Goal: Task Accomplishment & Management: Manage account settings

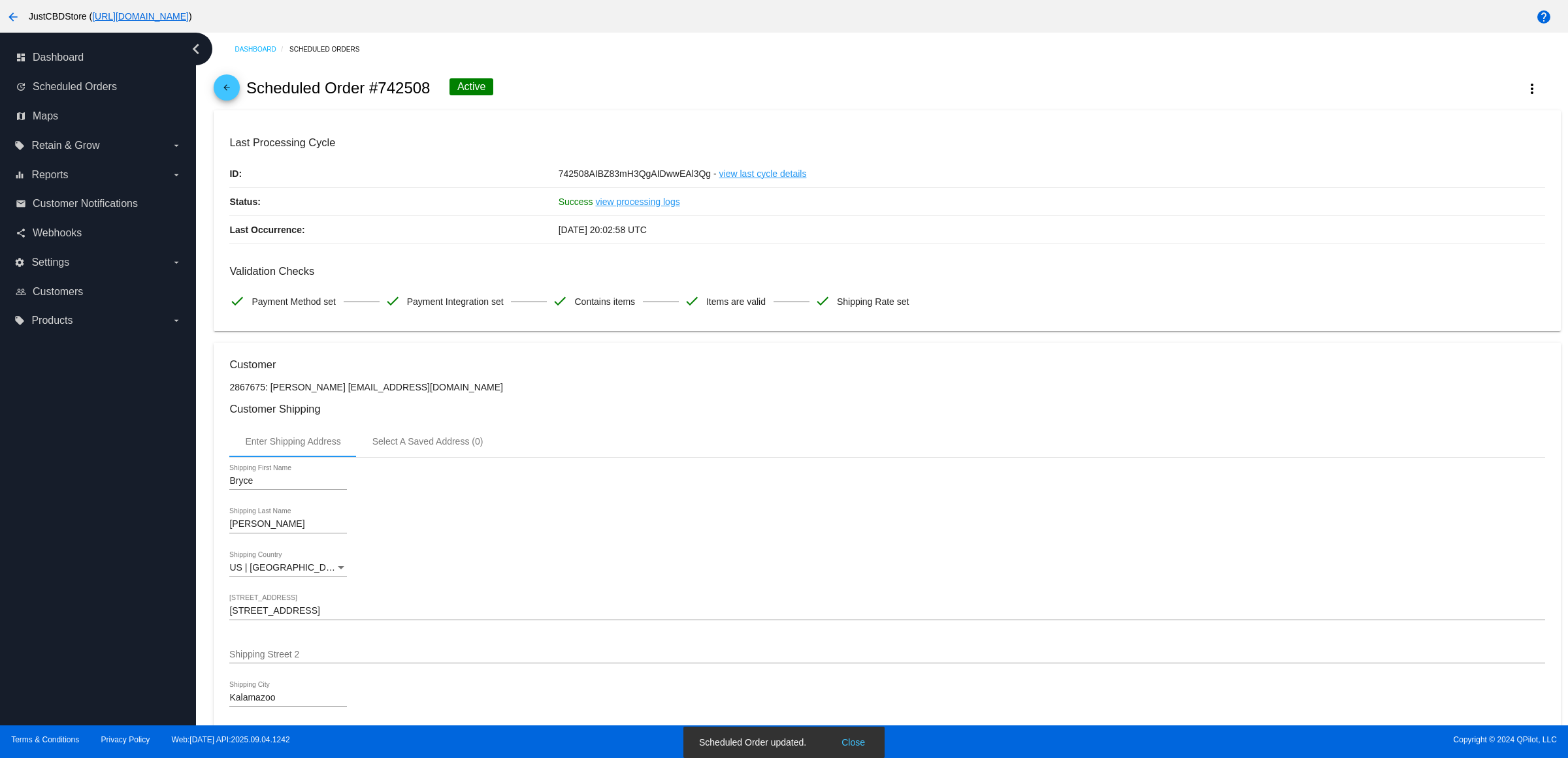
click at [229, 95] on mat-icon "arrow_back" at bounding box center [226, 91] width 16 height 16
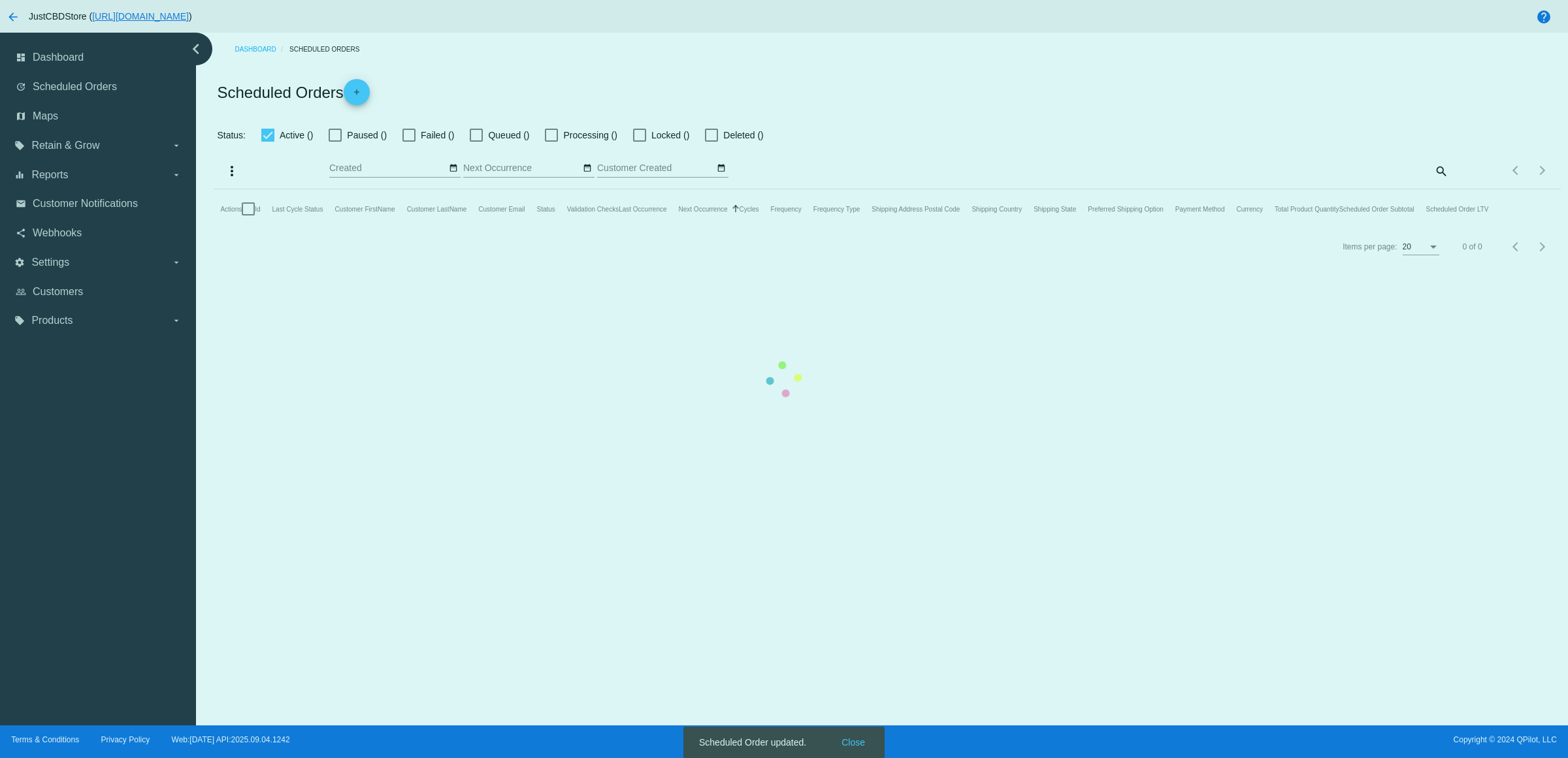
checkbox input "true"
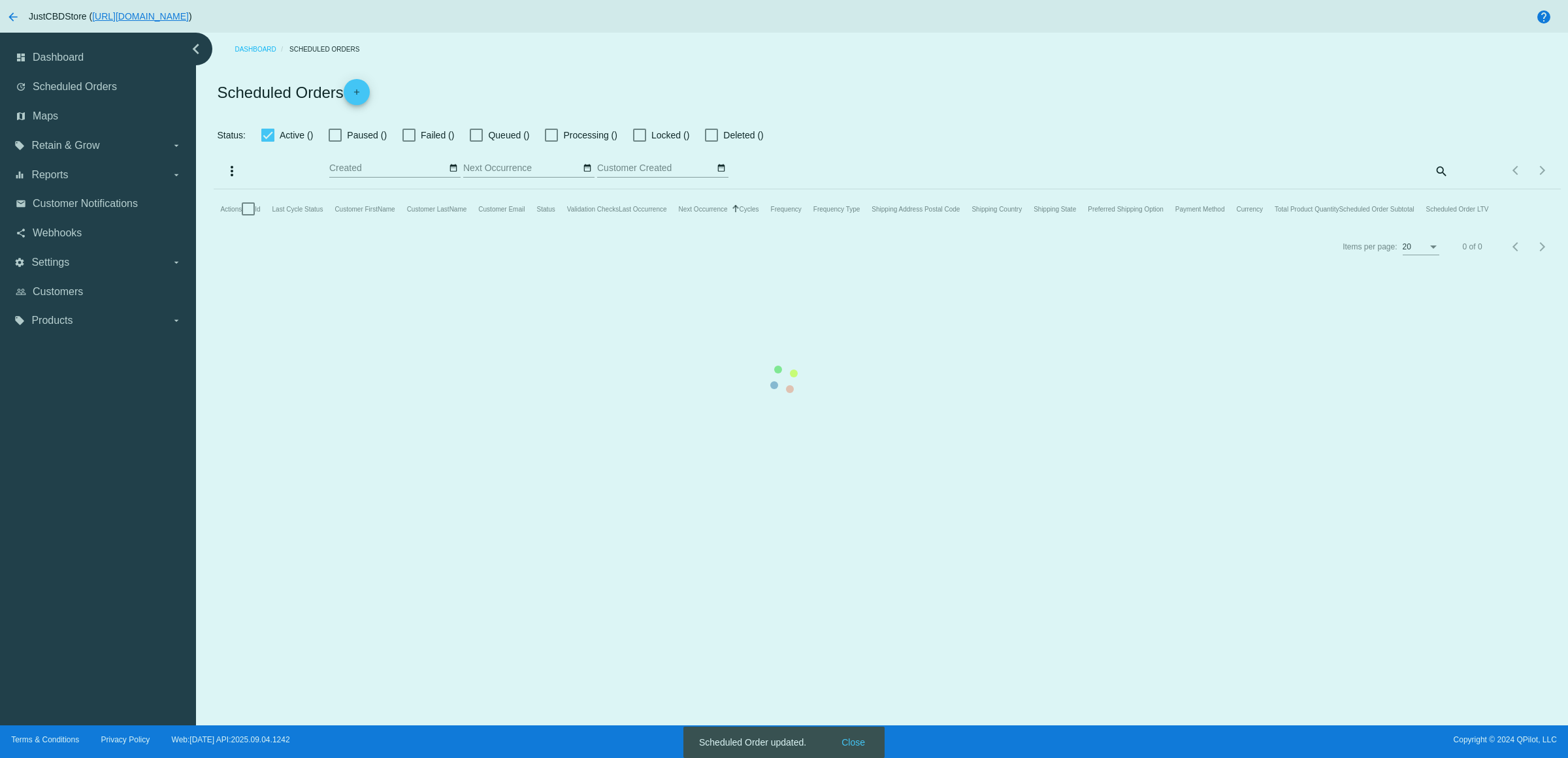
checkbox input "true"
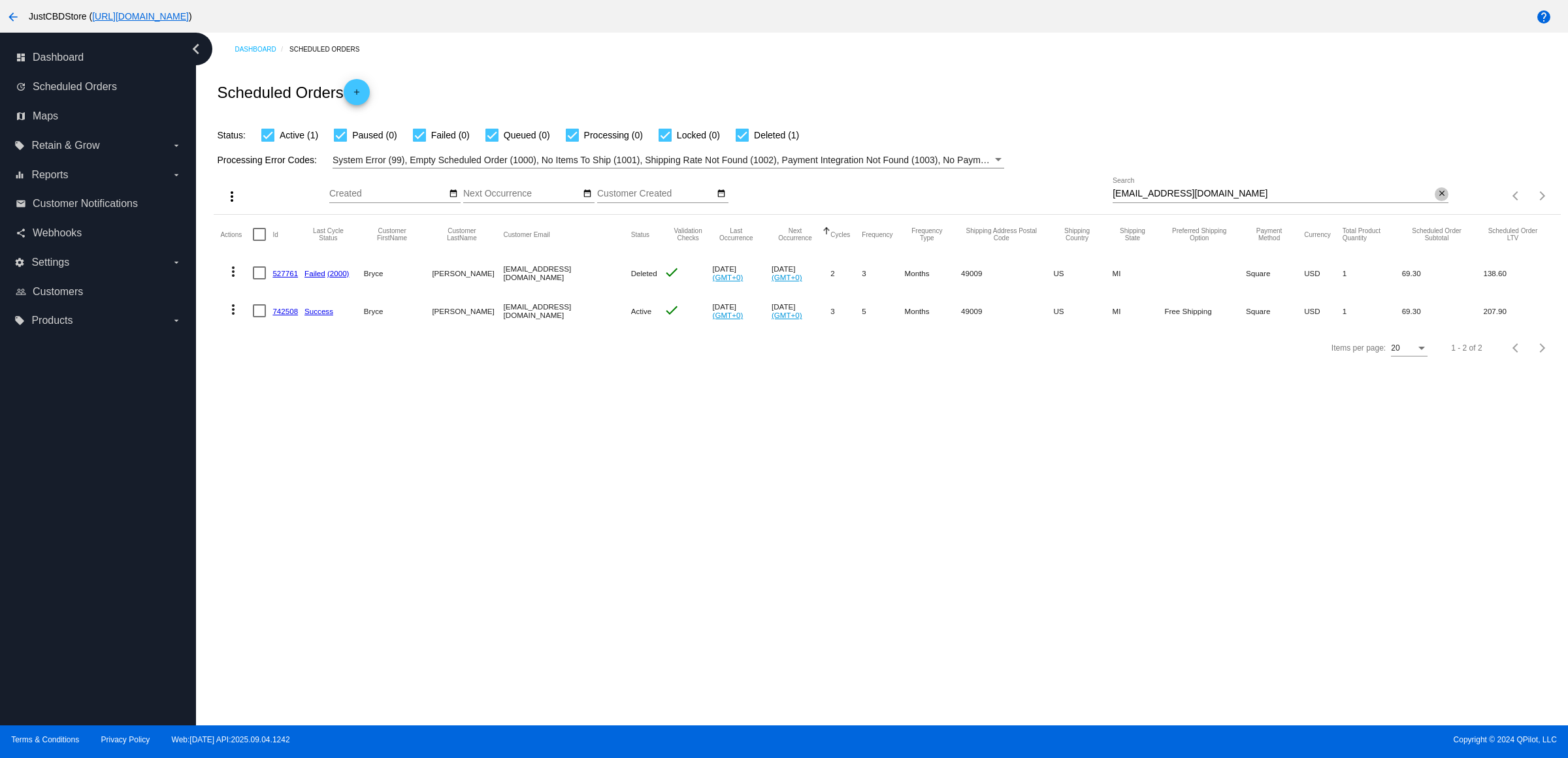
click at [1439, 199] on mat-icon "close" at bounding box center [1441, 194] width 9 height 10
click at [1438, 199] on input "Search" at bounding box center [1280, 194] width 336 height 10
paste input "[EMAIL_ADDRESS][DOMAIN_NAME]"
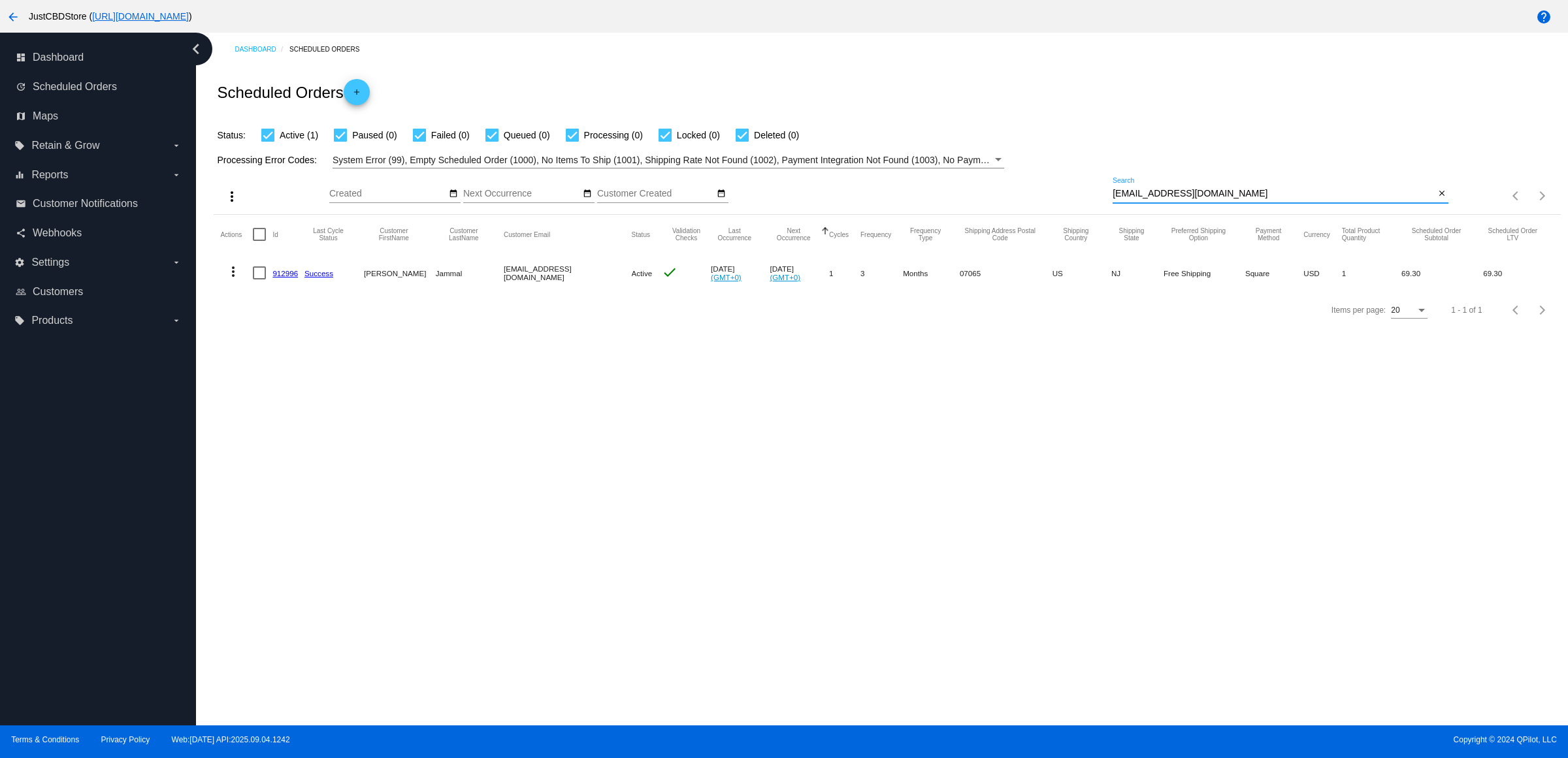
type input "[EMAIL_ADDRESS][DOMAIN_NAME]"
click at [228, 284] on button "more_vert" at bounding box center [233, 270] width 26 height 26
click at [294, 456] on button "delete Delete" at bounding box center [290, 454] width 130 height 31
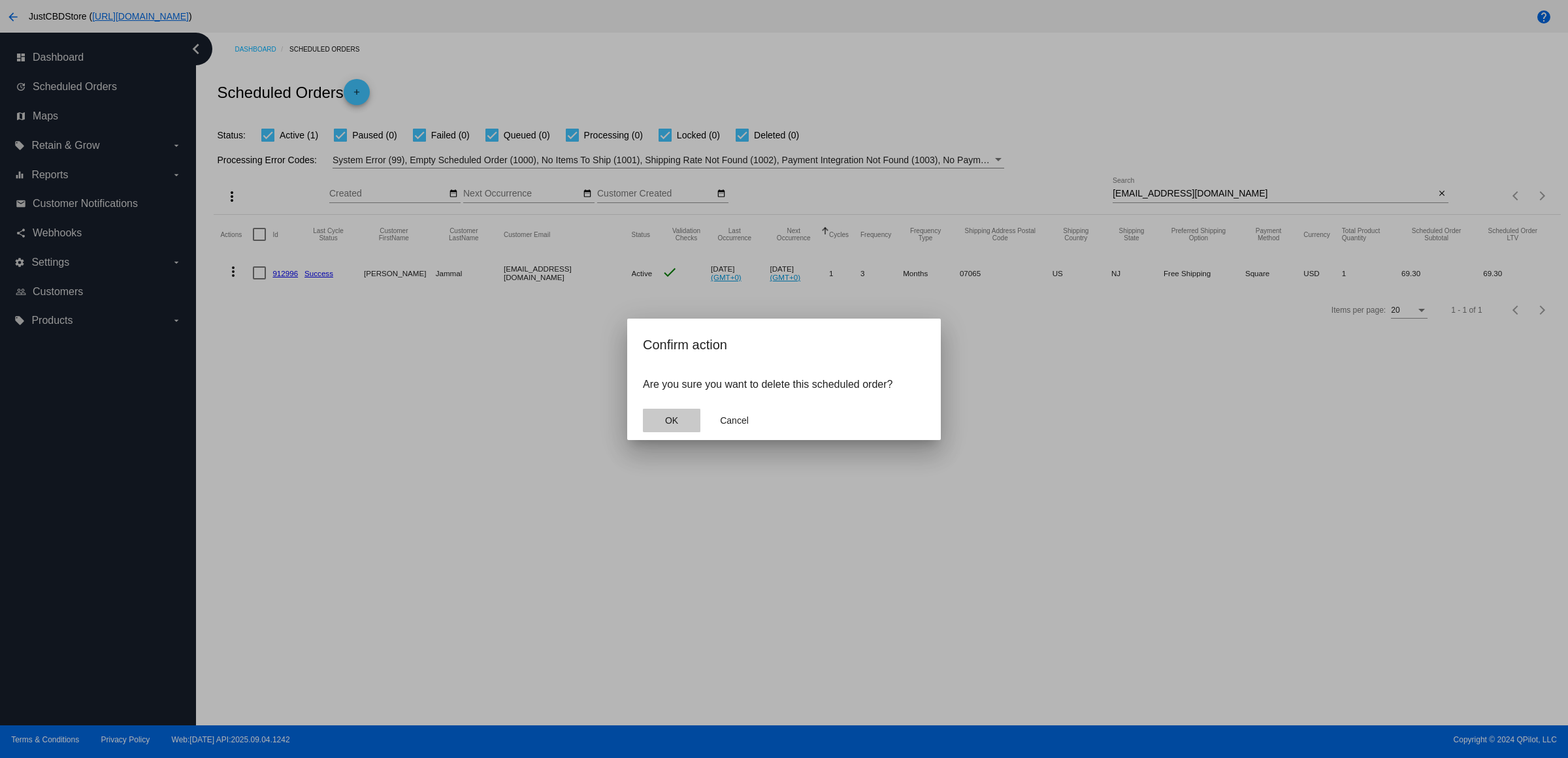
click at [677, 426] on span "OK" at bounding box center [671, 420] width 13 height 10
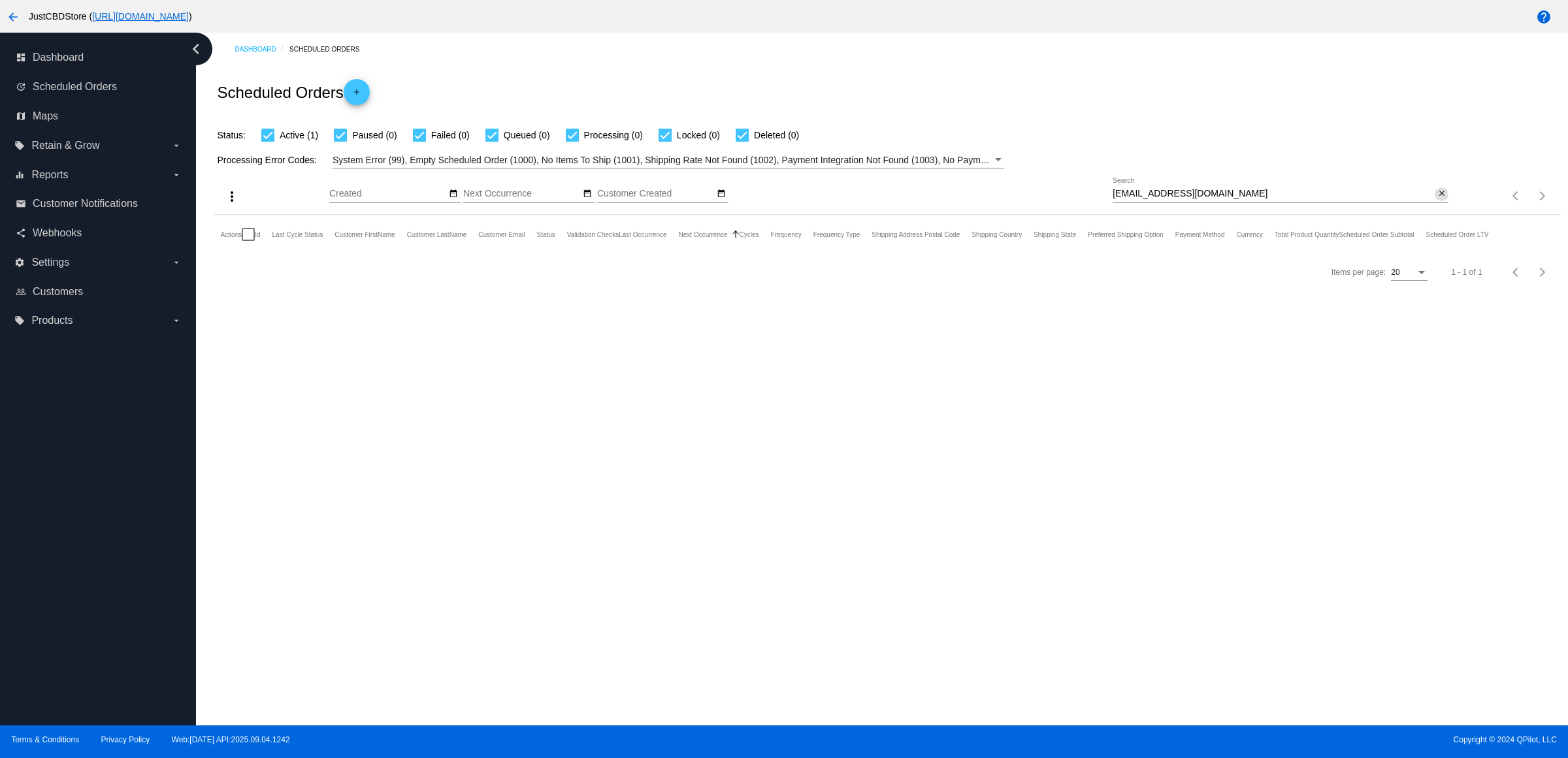
click at [1444, 199] on mat-icon "close" at bounding box center [1441, 194] width 9 height 10
click at [1437, 199] on input "Search" at bounding box center [1280, 194] width 336 height 10
paste input "[EMAIL_ADDRESS][DOMAIN_NAME]"
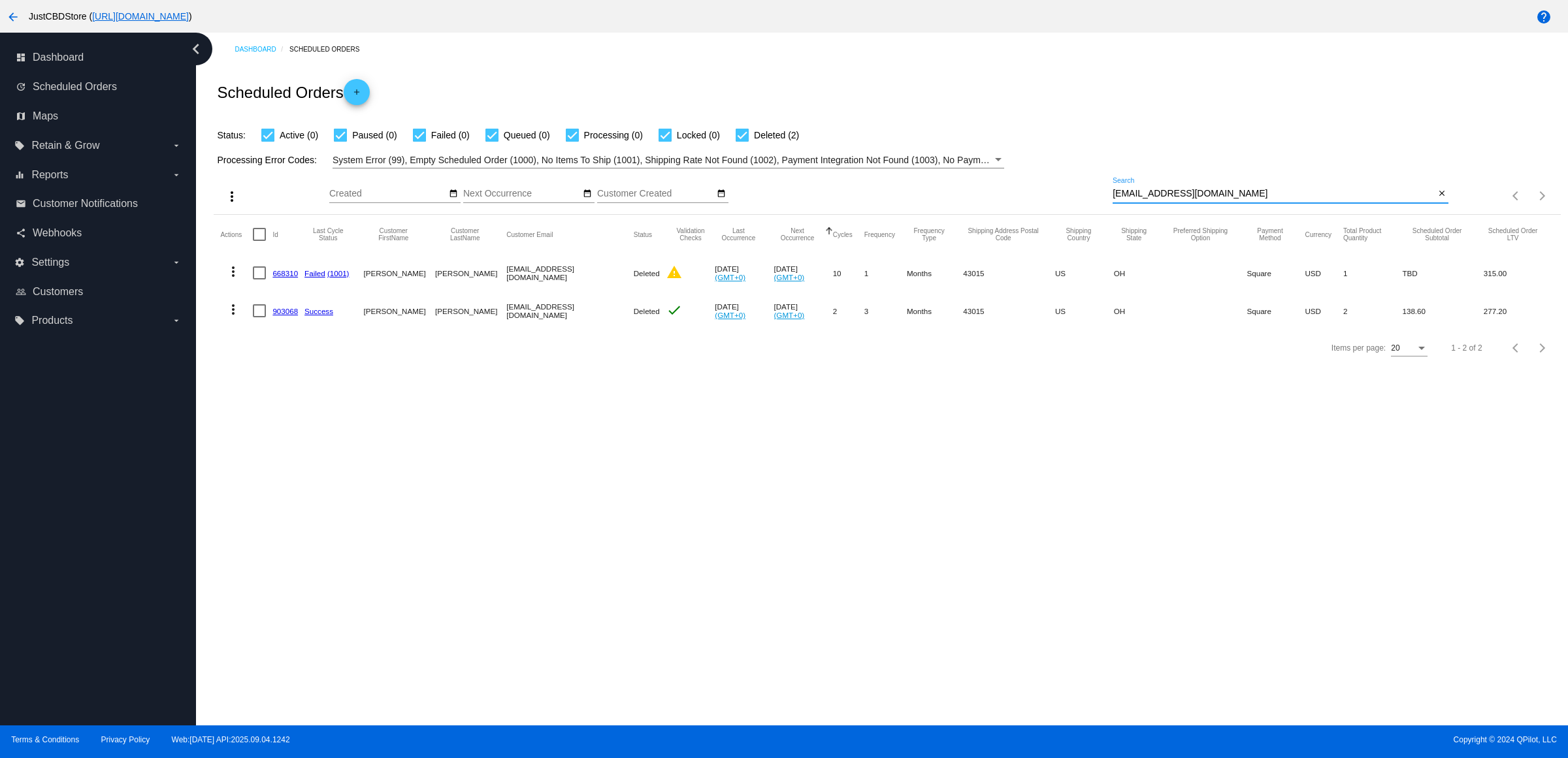
type input "[EMAIL_ADDRESS][DOMAIN_NAME]"
